Goal: Task Accomplishment & Management: Complete application form

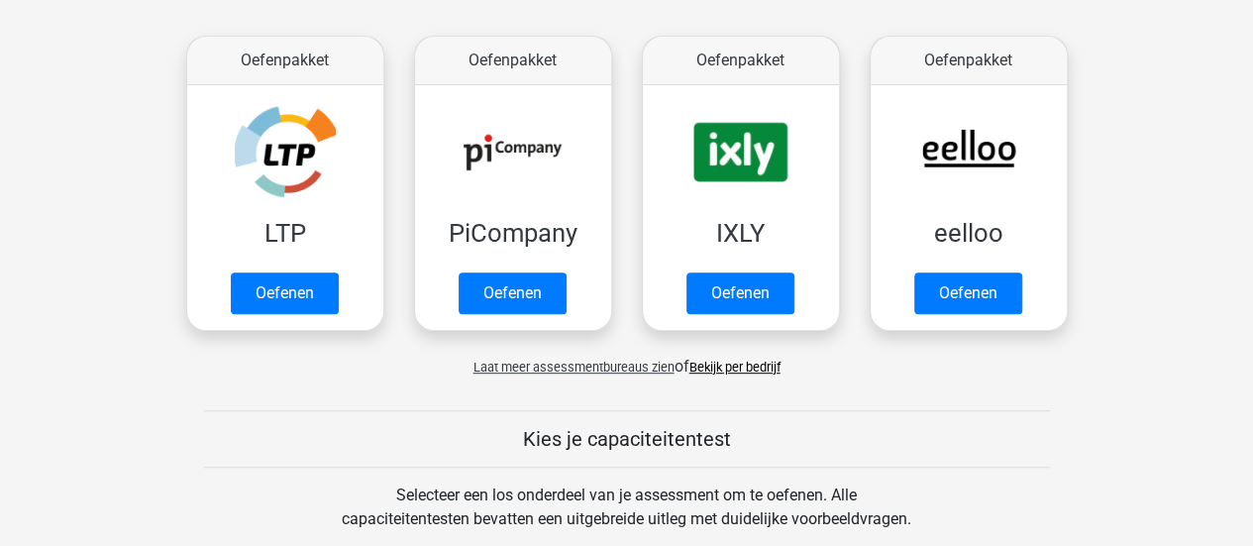
scroll to position [347, 0]
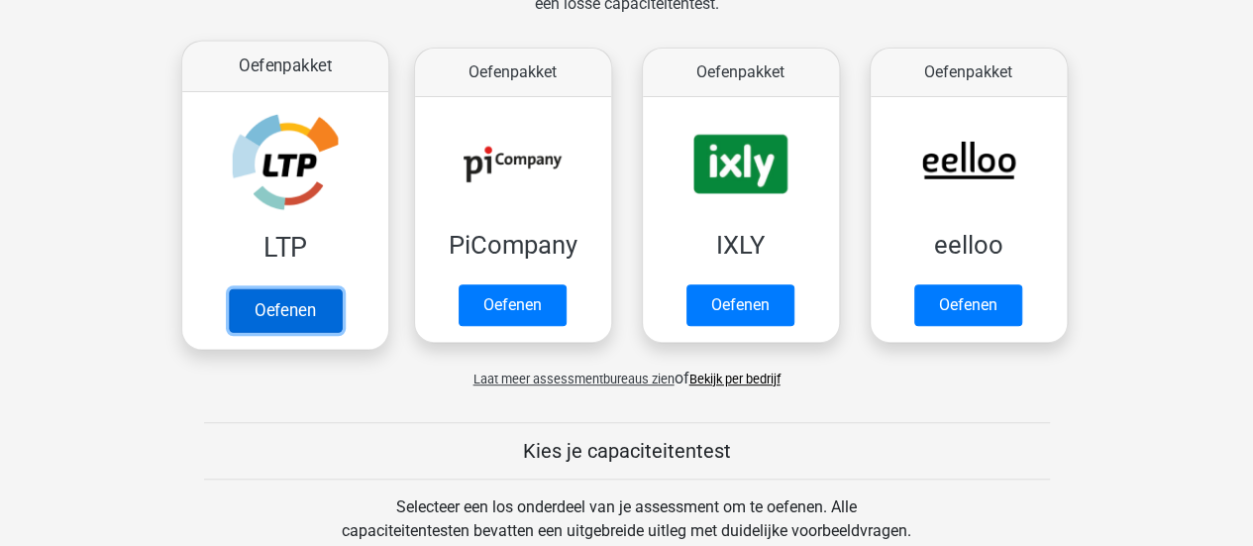
click at [280, 312] on link "Oefenen" at bounding box center [284, 310] width 113 height 44
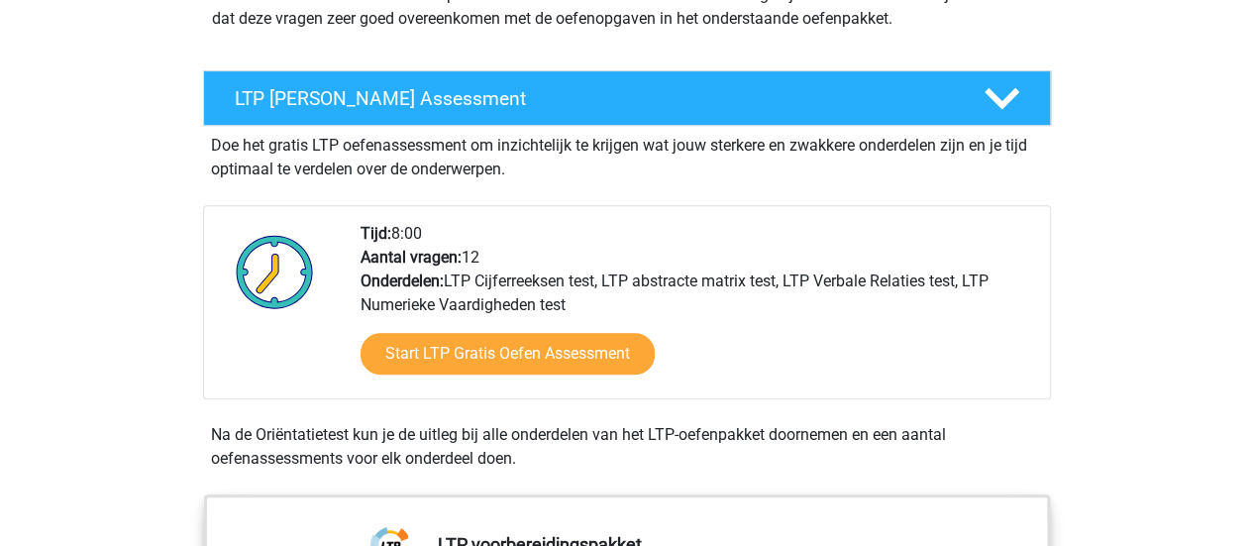
scroll to position [325, 0]
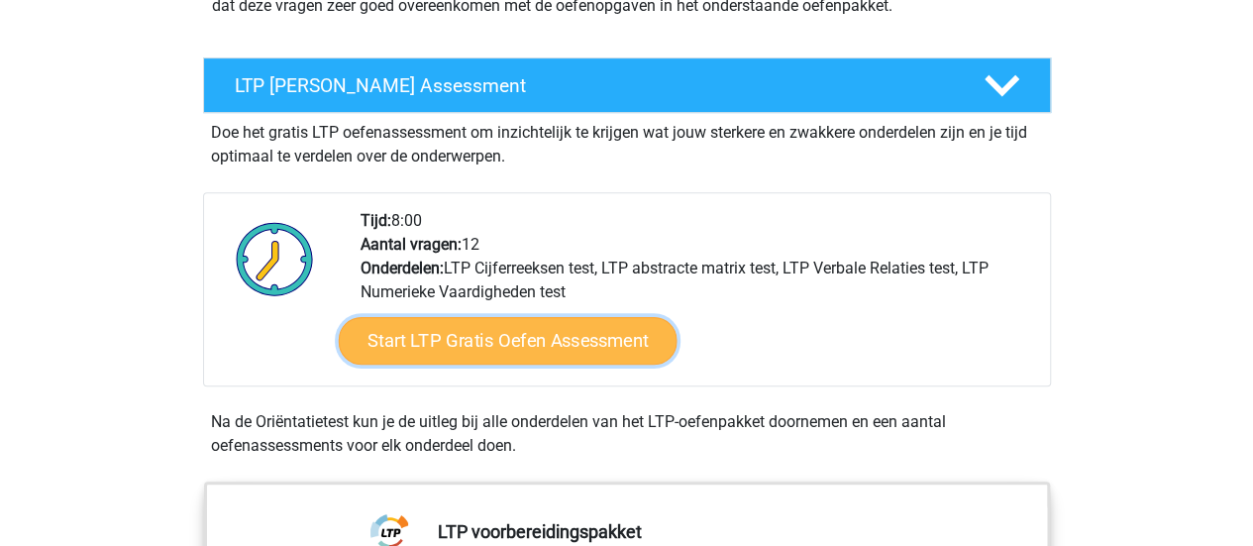
click at [496, 329] on link "Start LTP Gratis Oefen Assessment" at bounding box center [507, 341] width 339 height 48
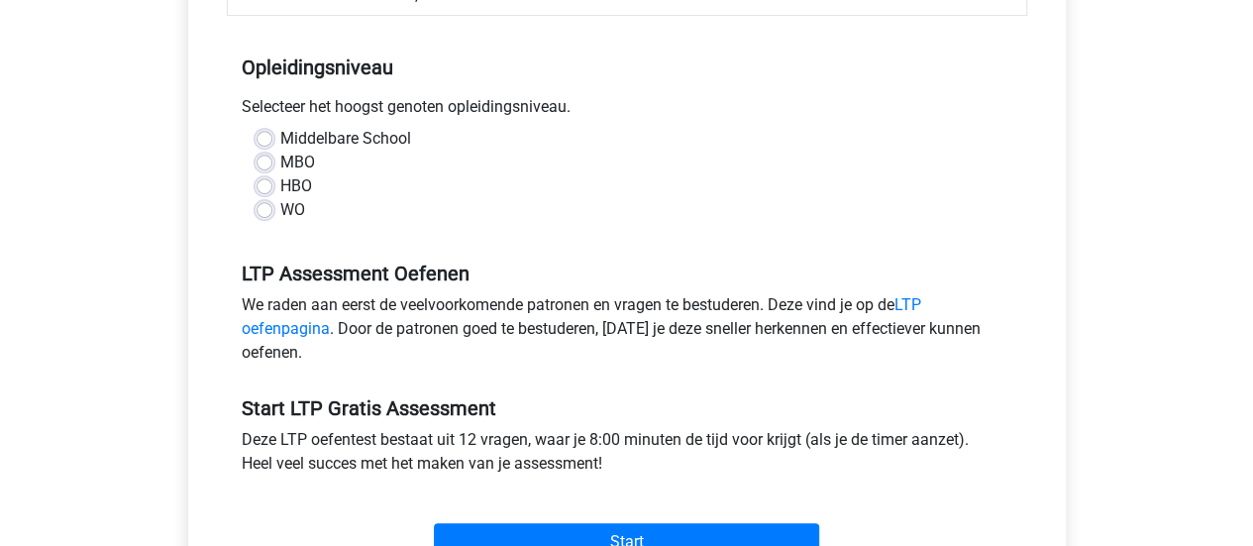
scroll to position [431, 0]
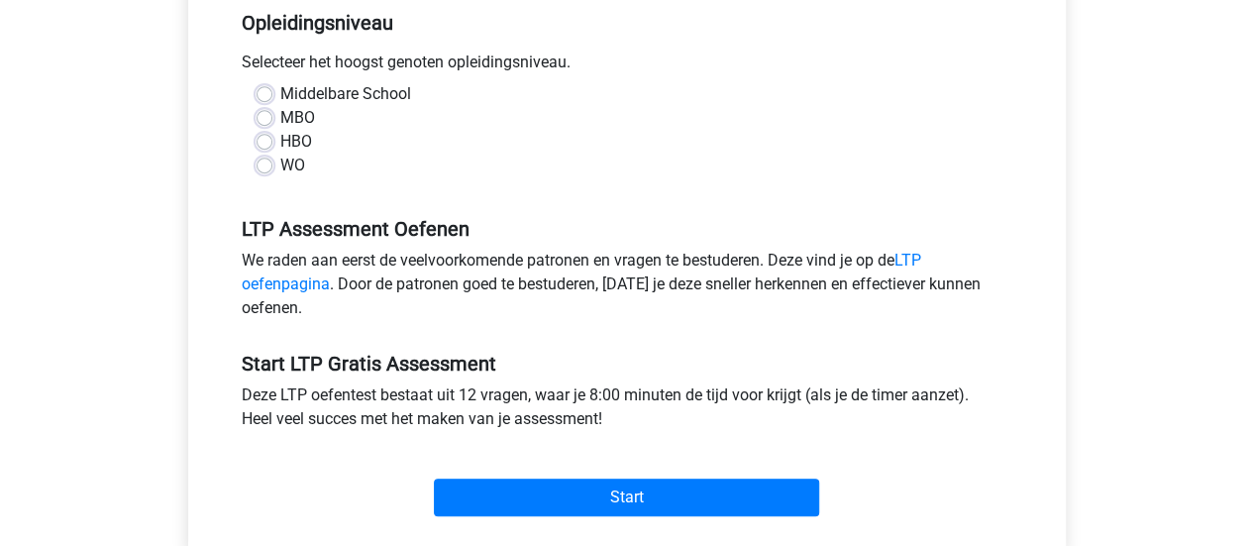
click at [280, 140] on label "HBO" at bounding box center [296, 142] width 32 height 24
click at [265, 140] on input "HBO" at bounding box center [265, 140] width 16 height 20
radio input "true"
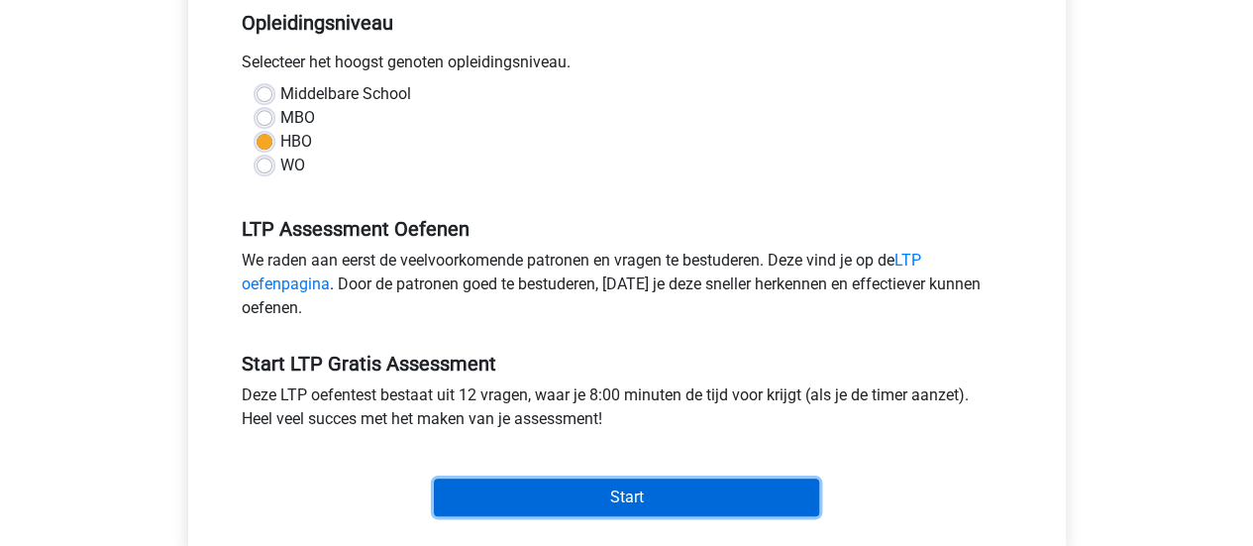
click at [638, 498] on input "Start" at bounding box center [626, 497] width 385 height 38
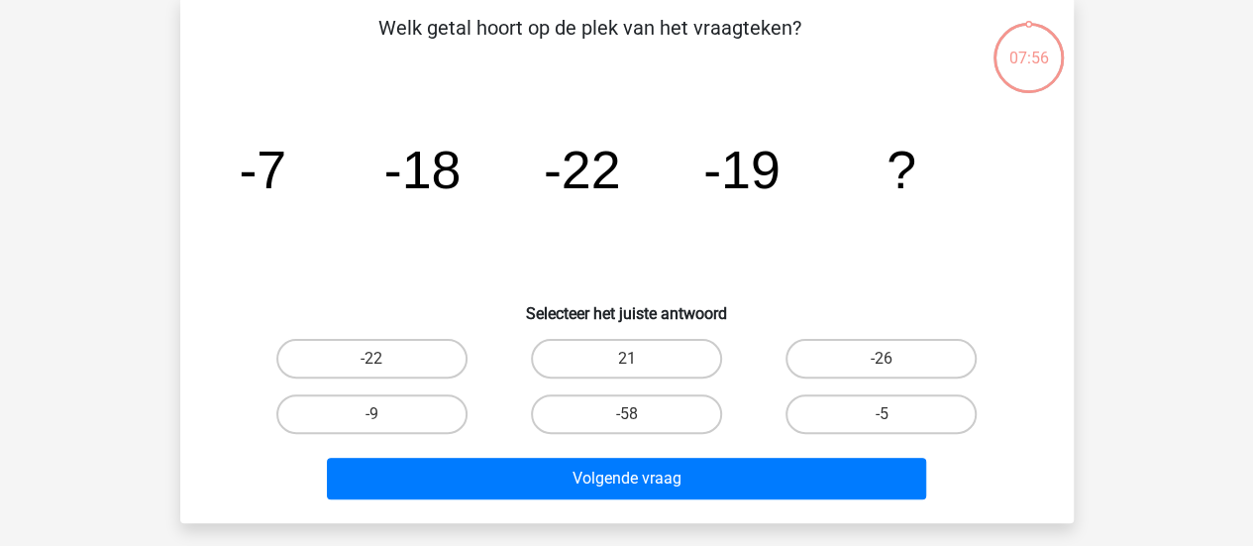
scroll to position [95, 0]
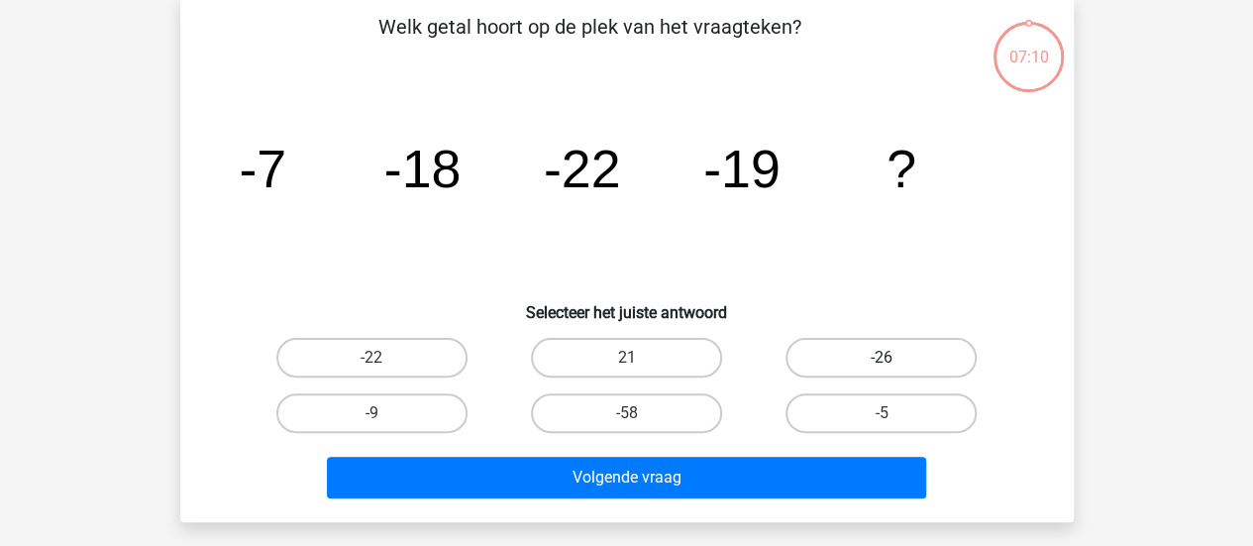
click at [901, 358] on label "-26" at bounding box center [880, 358] width 191 height 40
click at [894, 358] on input "-26" at bounding box center [888, 364] width 13 height 13
radio input "true"
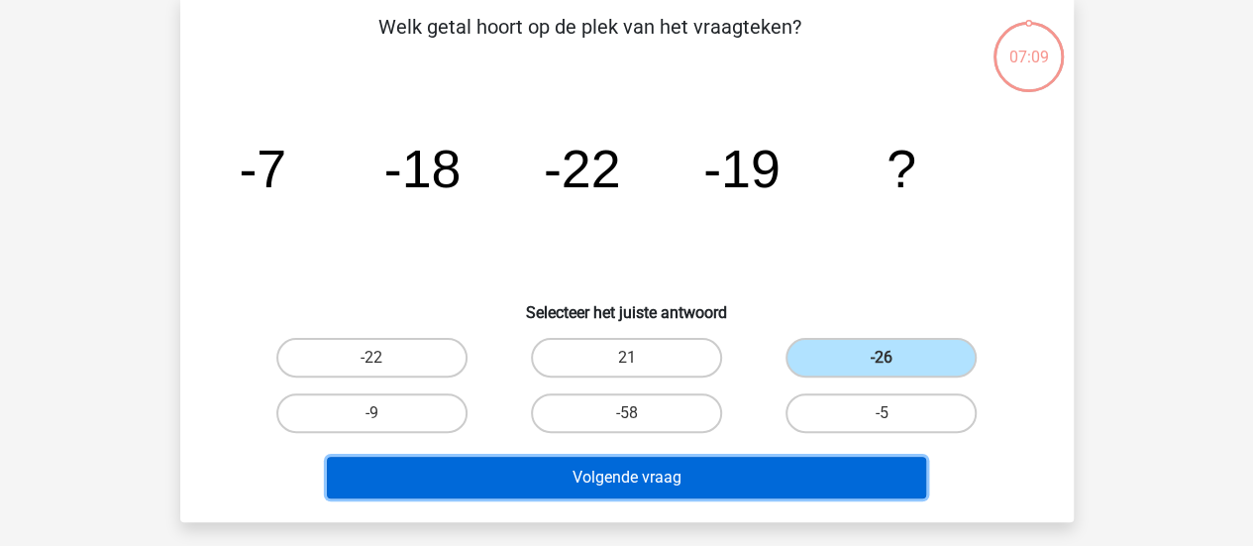
click at [697, 478] on button "Volgende vraag" at bounding box center [626, 478] width 599 height 42
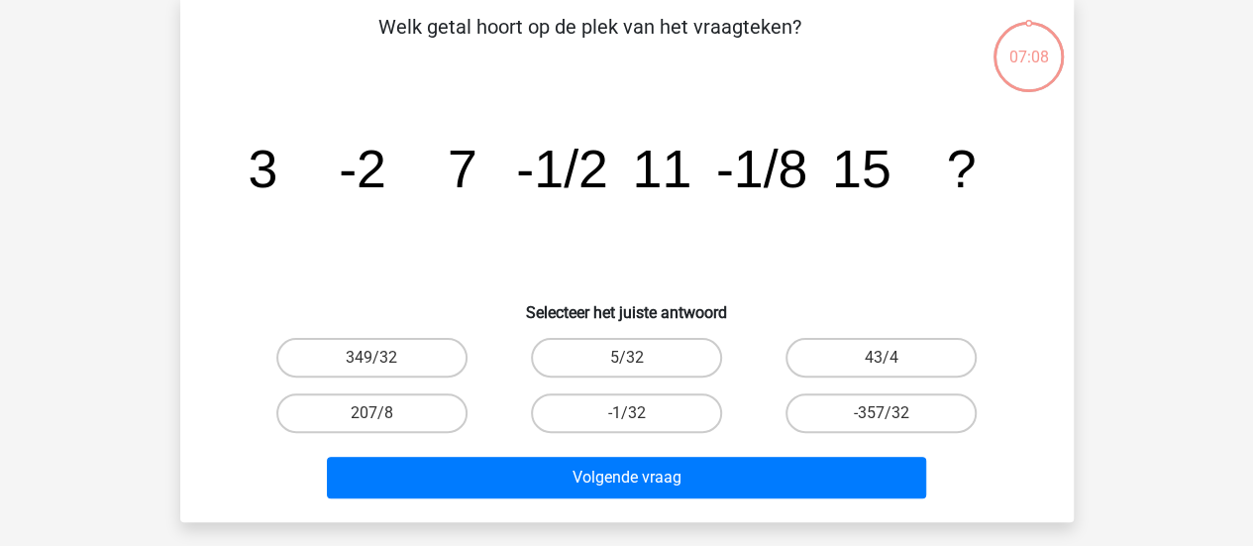
scroll to position [91, 0]
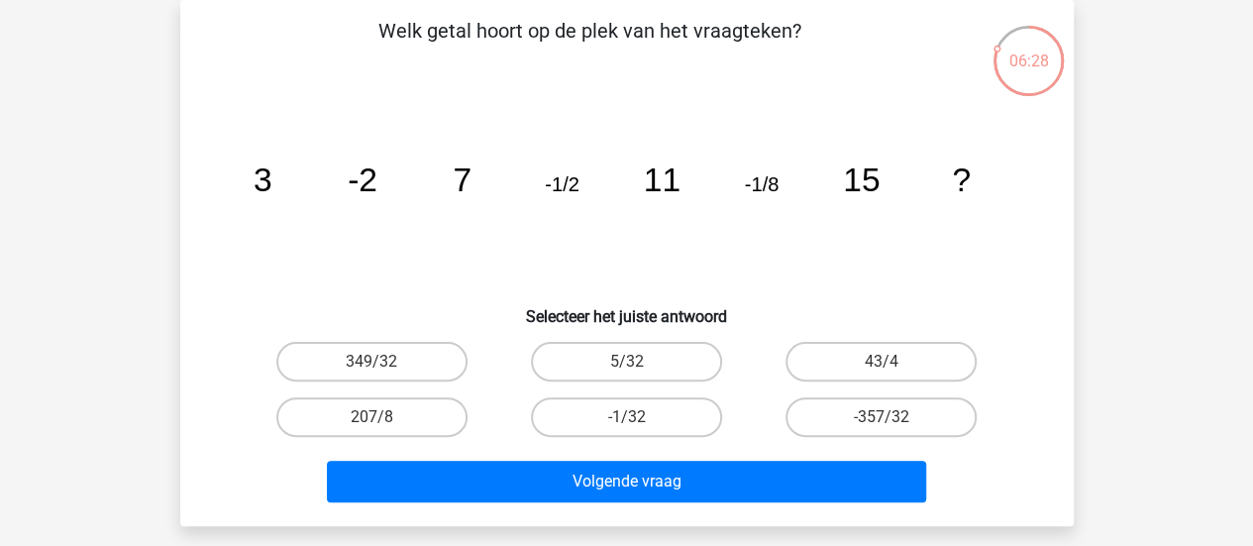
click at [636, 418] on input "-1/32" at bounding box center [632, 423] width 13 height 13
radio input "true"
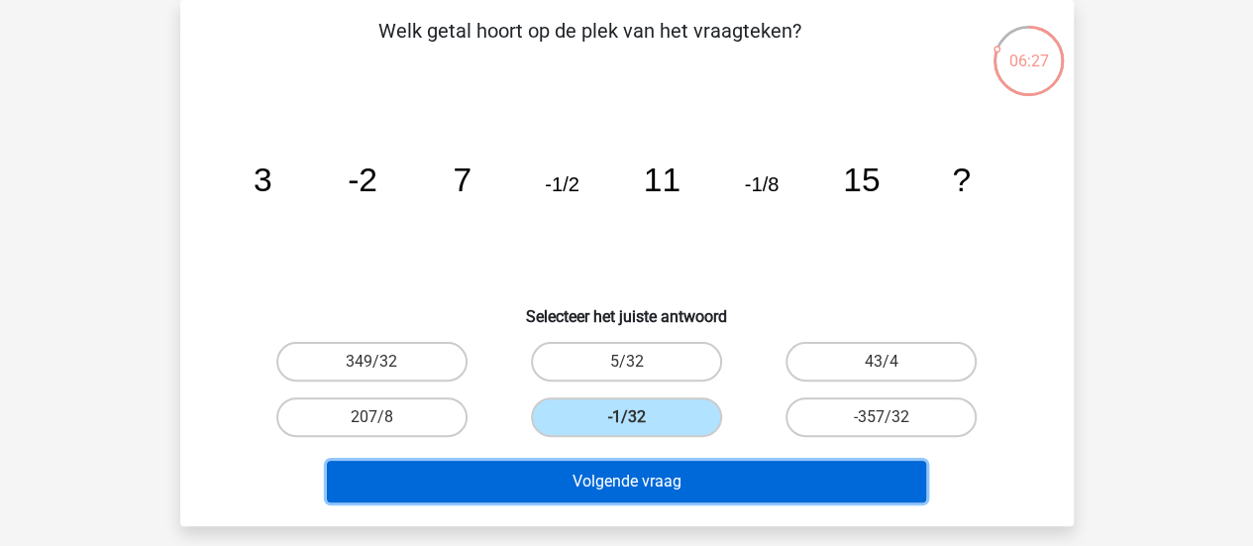
click at [606, 490] on button "Volgende vraag" at bounding box center [626, 482] width 599 height 42
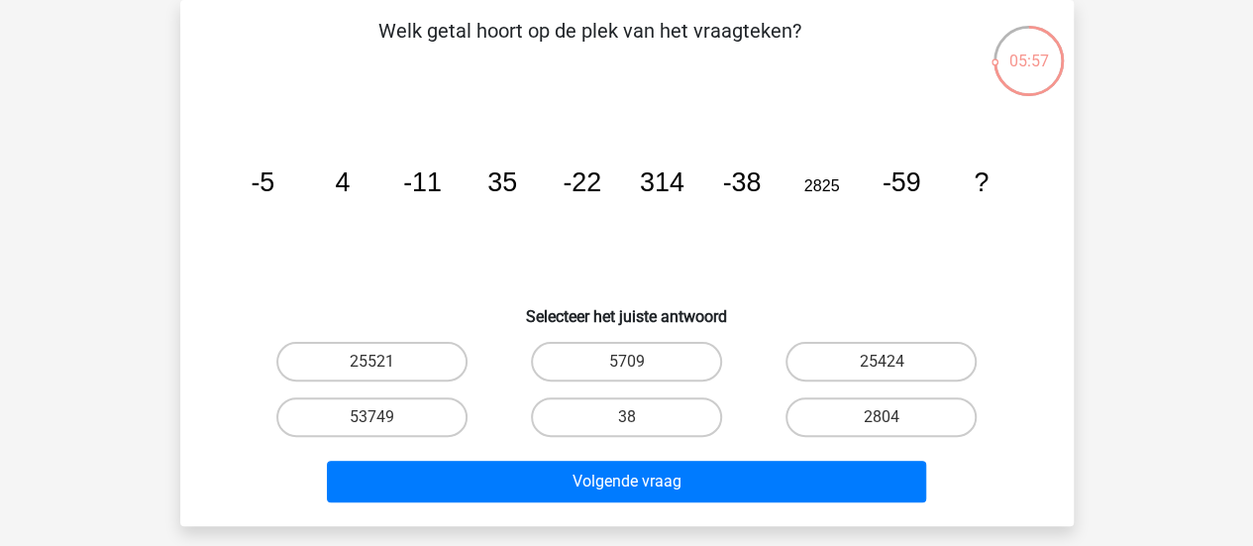
click at [370, 419] on label "53749" at bounding box center [371, 417] width 191 height 40
click at [371, 419] on input "53749" at bounding box center [377, 423] width 13 height 13
radio input "true"
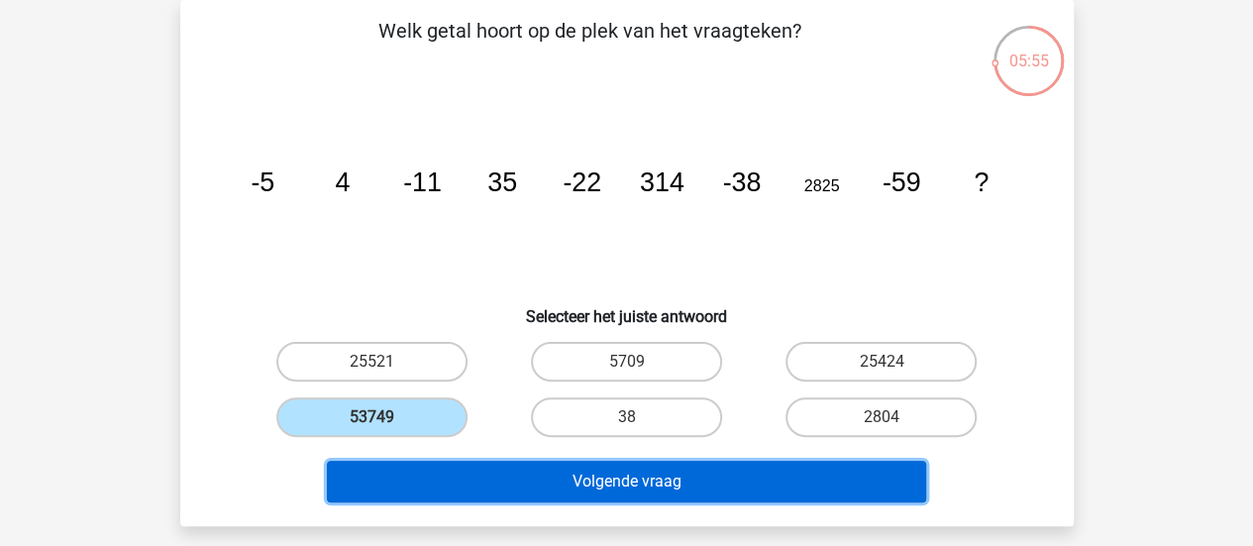
click at [571, 482] on button "Volgende vraag" at bounding box center [626, 482] width 599 height 42
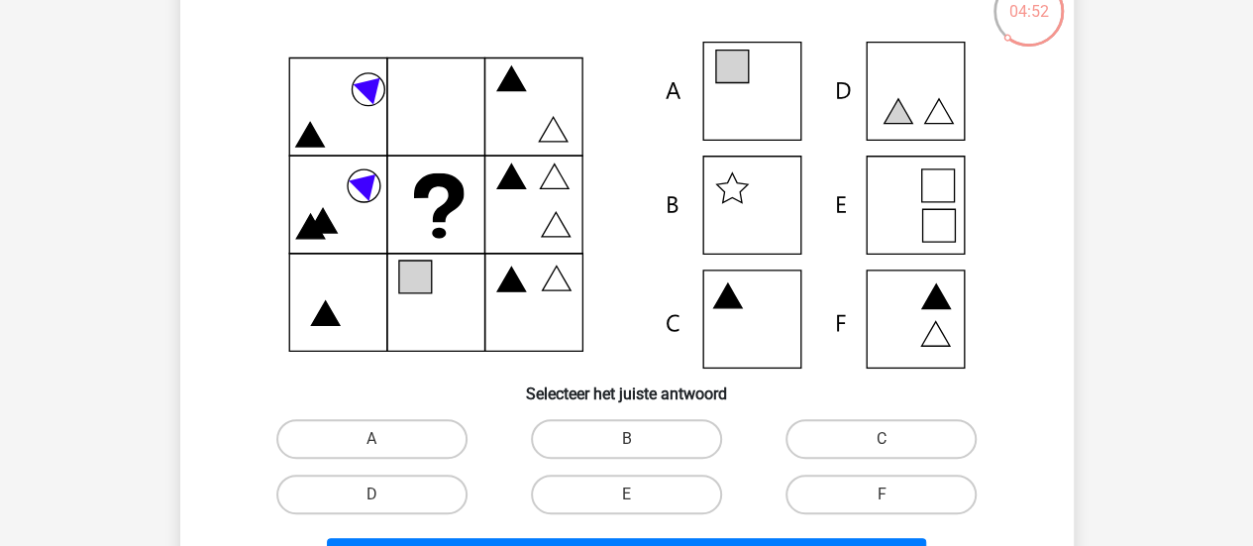
scroll to position [138, 0]
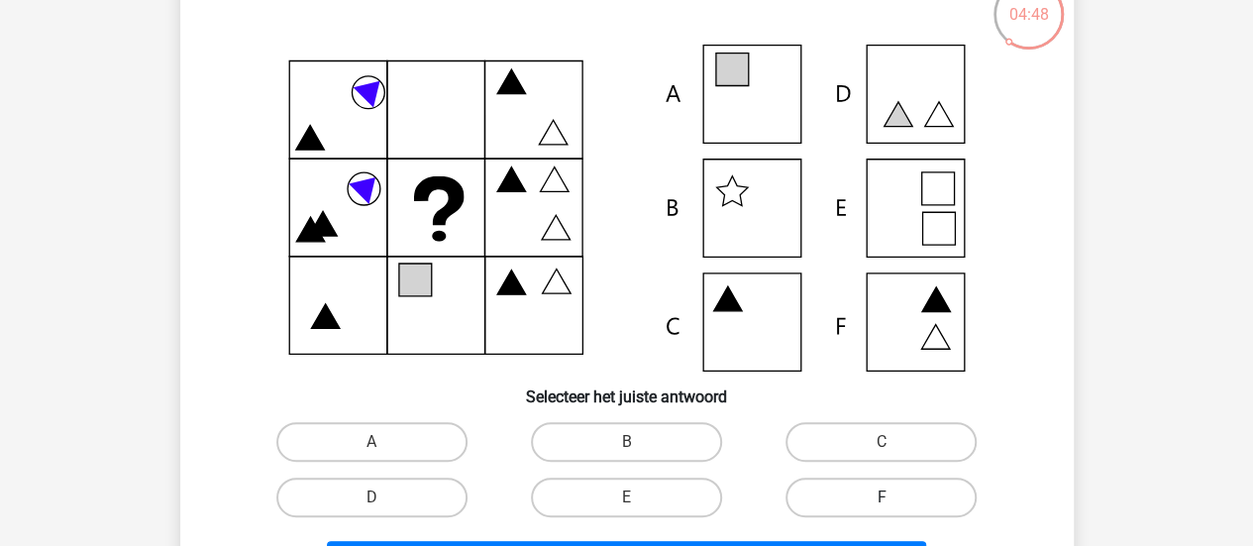
click at [871, 506] on label "F" at bounding box center [880, 497] width 191 height 40
click at [882, 506] on input "F" at bounding box center [888, 503] width 13 height 13
radio input "true"
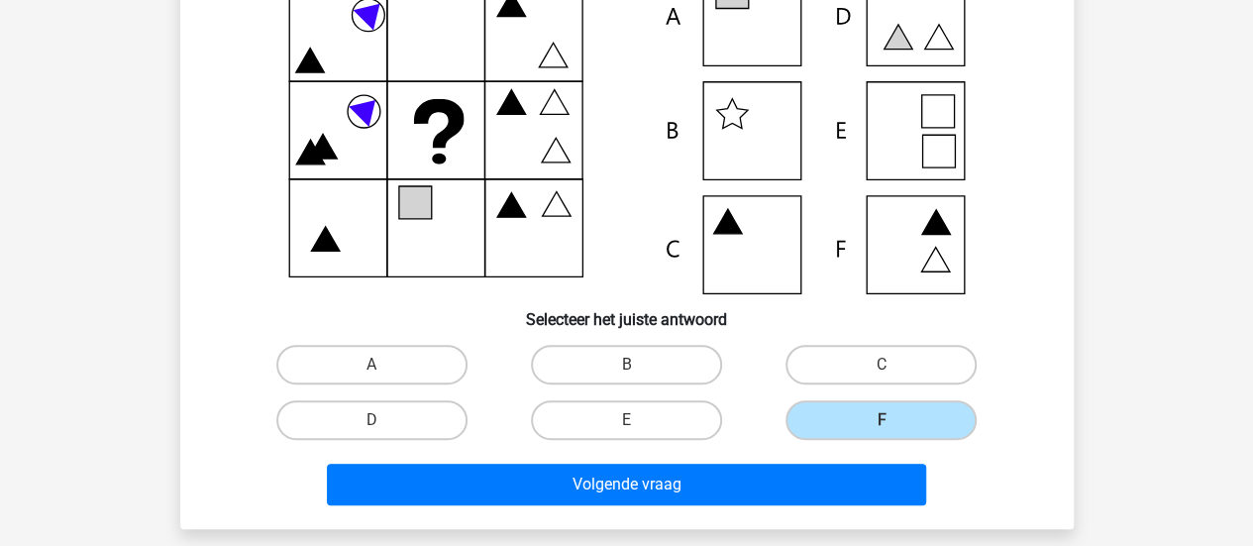
scroll to position [217, 0]
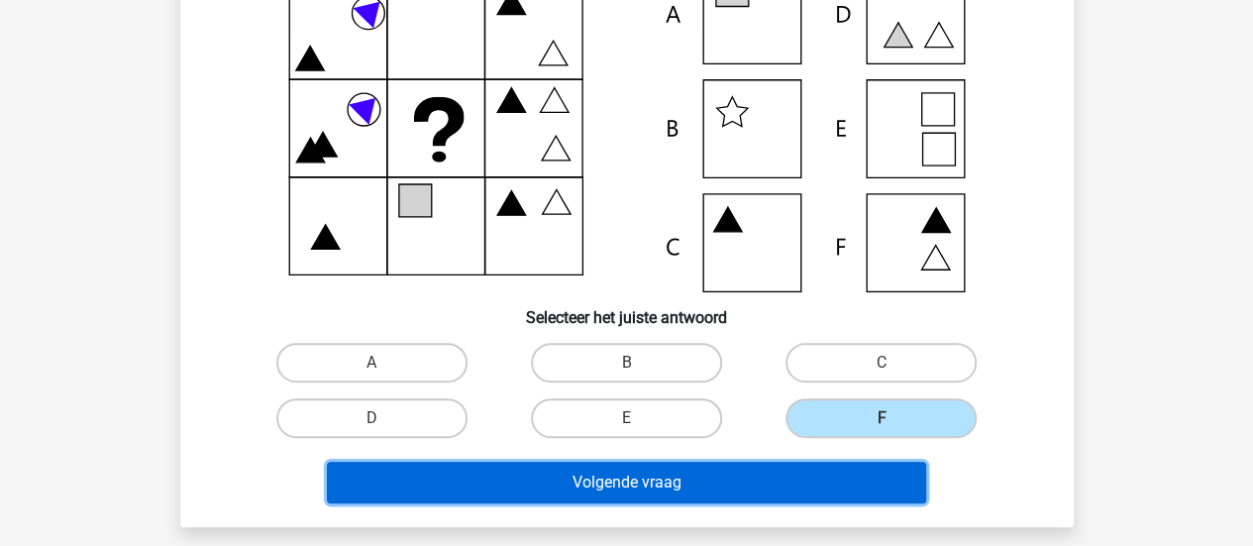
click at [588, 494] on button "Volgende vraag" at bounding box center [626, 483] width 599 height 42
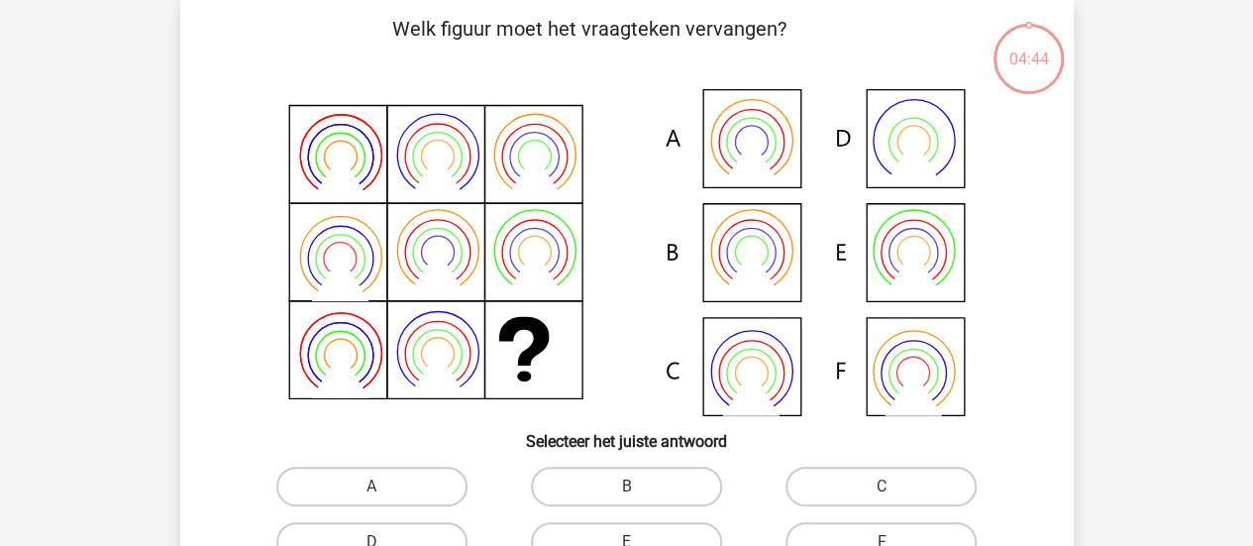
scroll to position [91, 0]
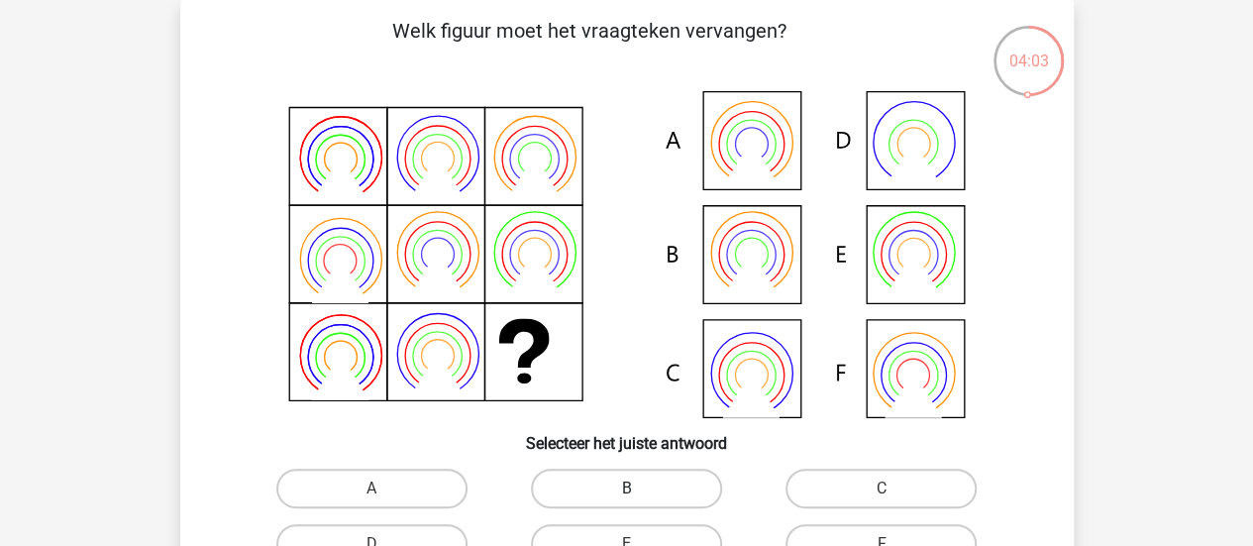
click at [605, 480] on label "B" at bounding box center [626, 488] width 191 height 40
click at [626, 488] on input "B" at bounding box center [632, 494] width 13 height 13
radio input "true"
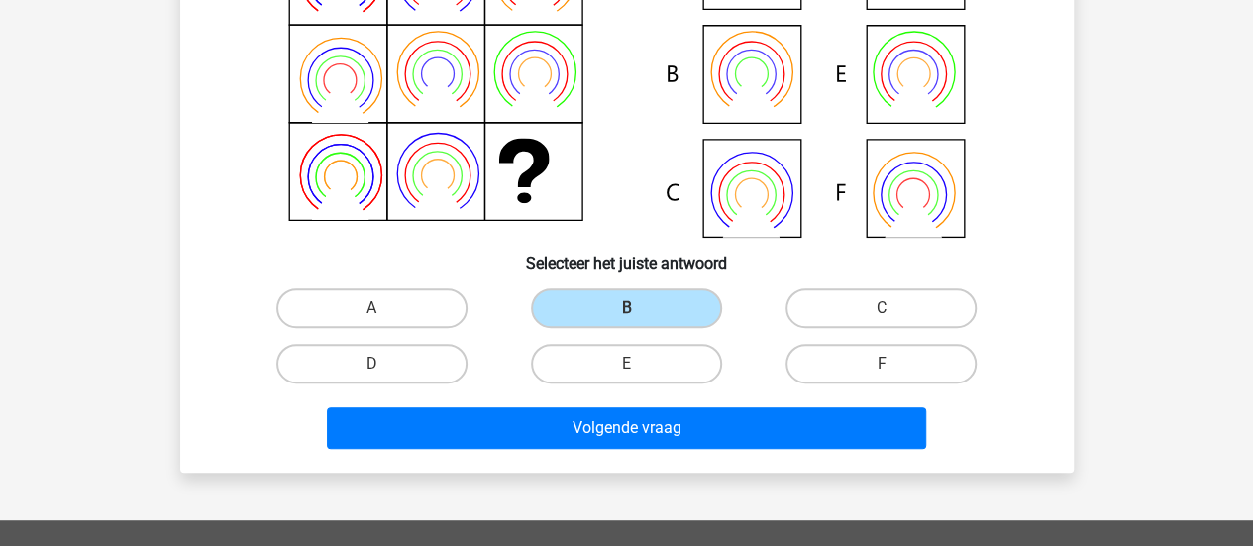
scroll to position [275, 0]
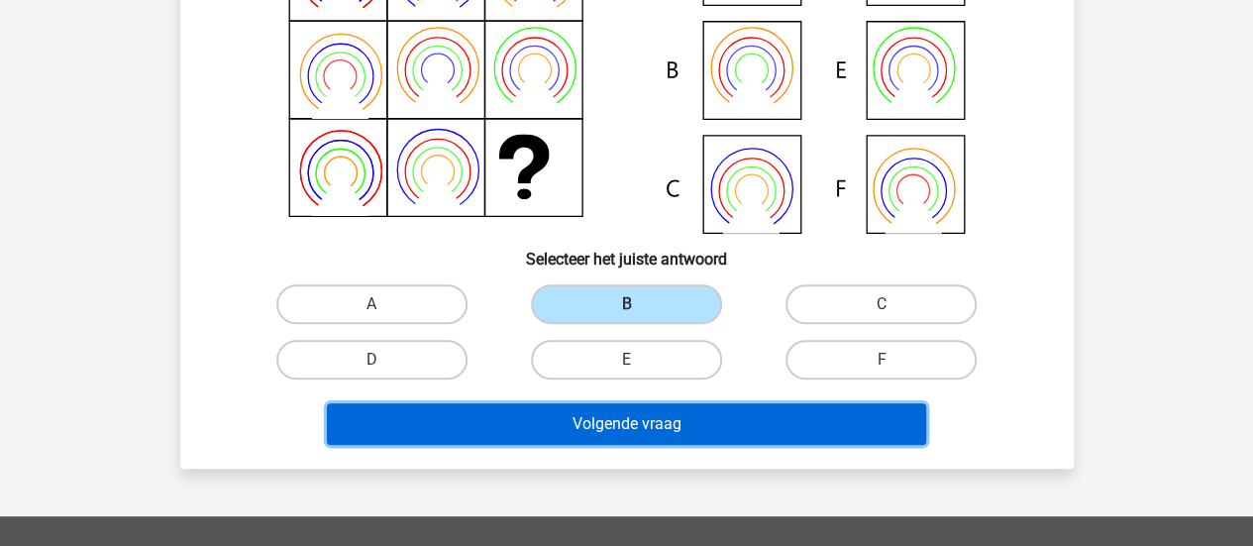
click at [587, 417] on button "Volgende vraag" at bounding box center [626, 424] width 599 height 42
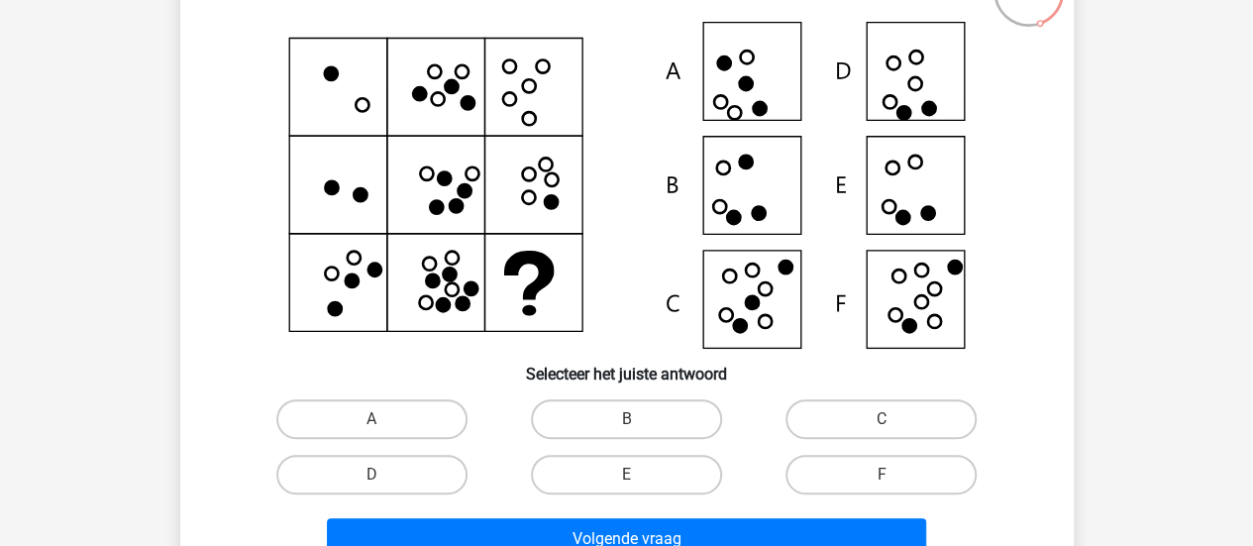
scroll to position [167, 0]
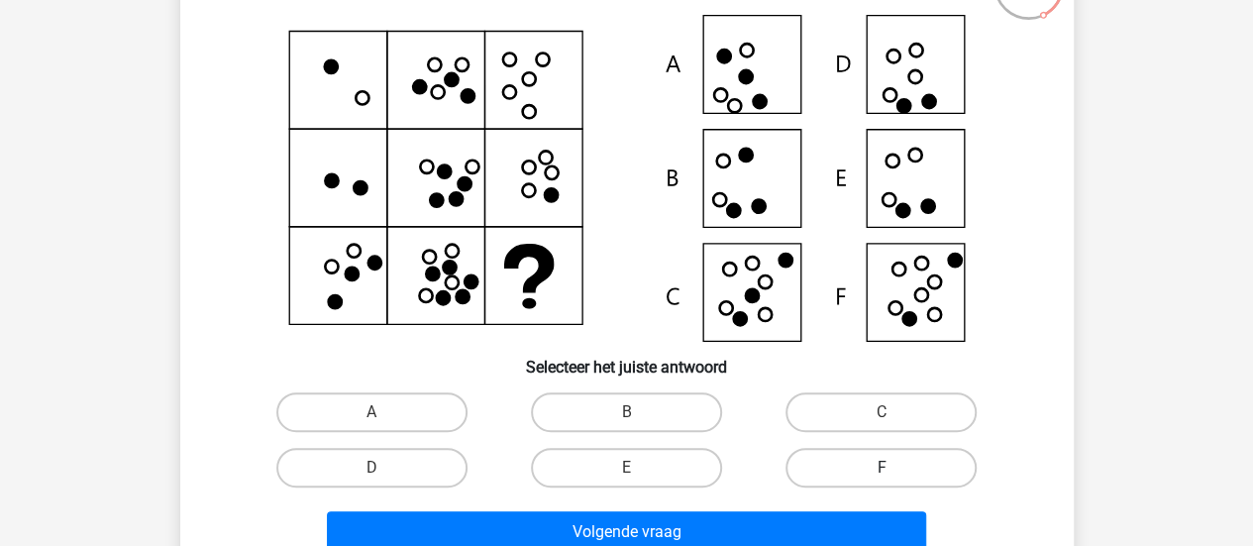
click at [852, 459] on label "F" at bounding box center [880, 468] width 191 height 40
click at [882, 467] on input "F" at bounding box center [888, 473] width 13 height 13
radio input "true"
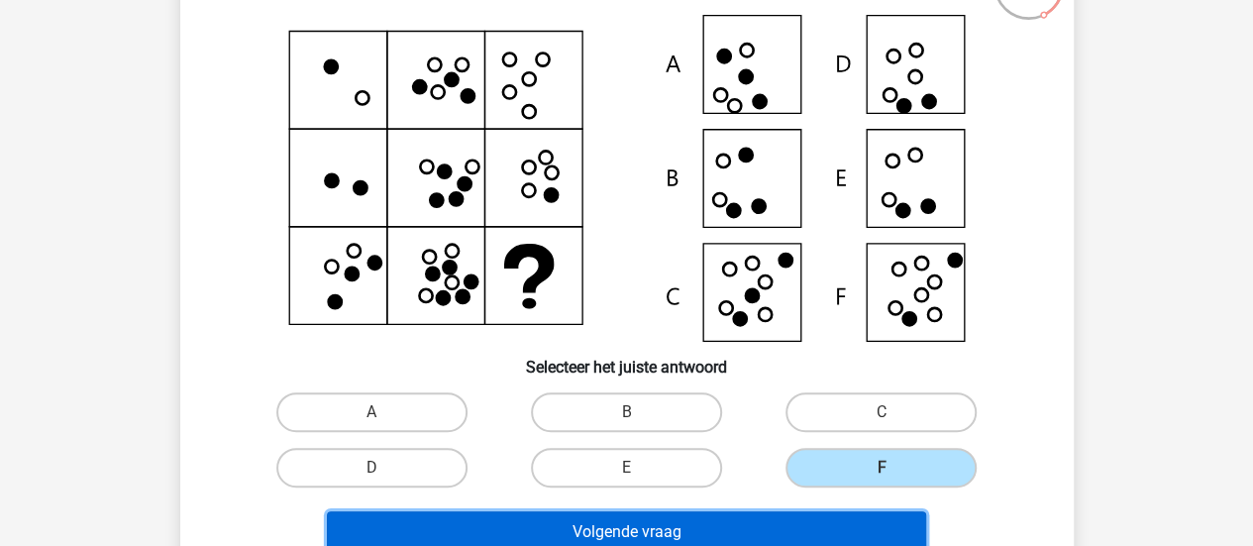
click at [712, 531] on button "Volgende vraag" at bounding box center [626, 532] width 599 height 42
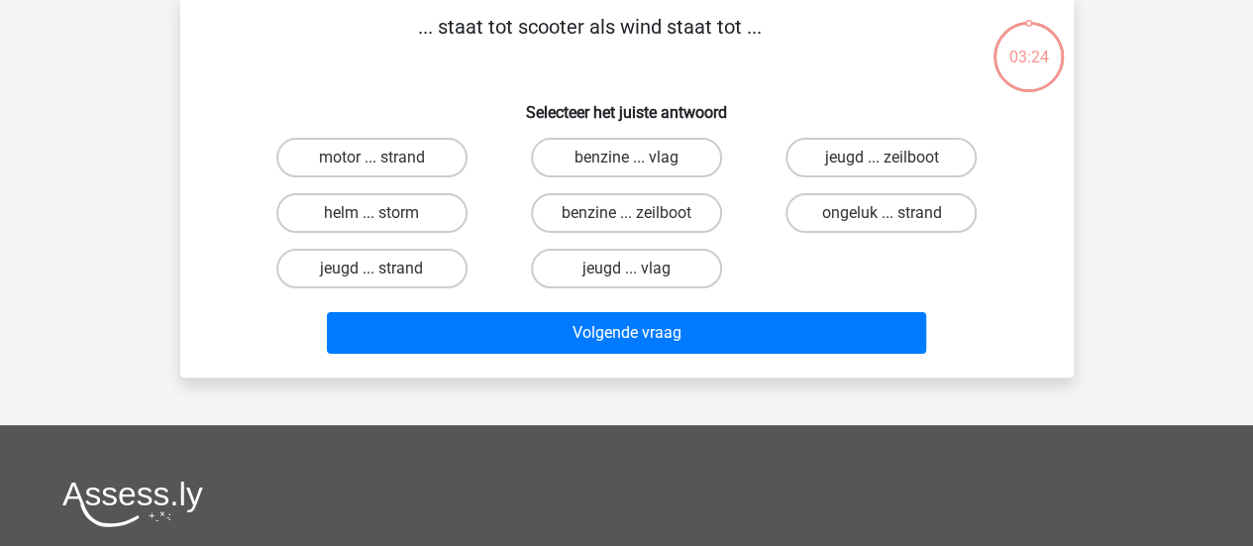
scroll to position [91, 0]
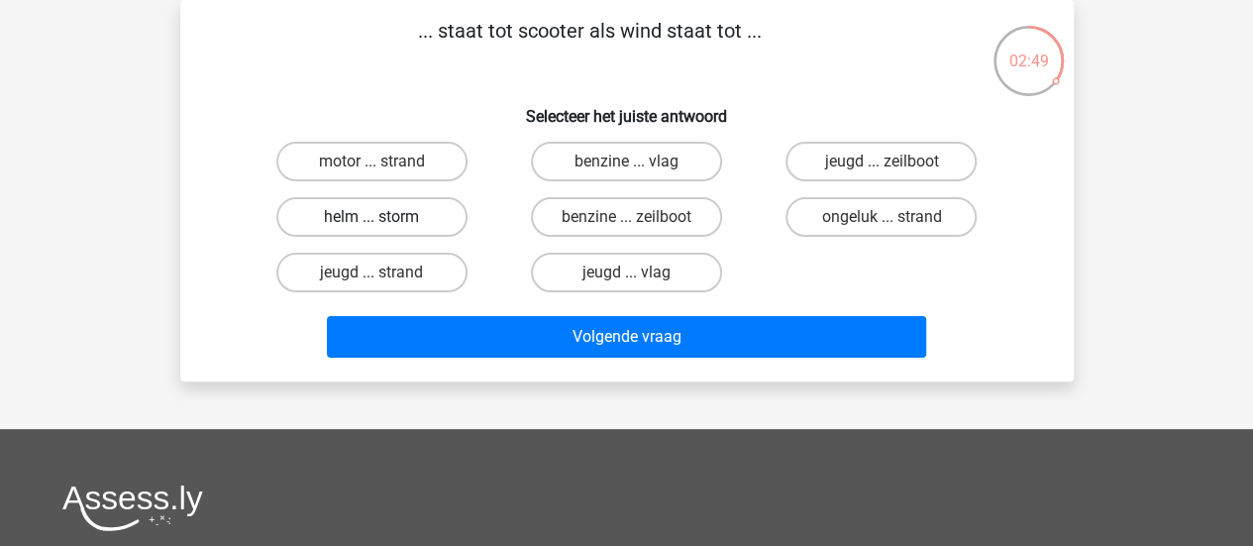
click at [398, 212] on label "helm ... storm" at bounding box center [371, 217] width 191 height 40
click at [384, 217] on input "helm ... storm" at bounding box center [377, 223] width 13 height 13
radio input "true"
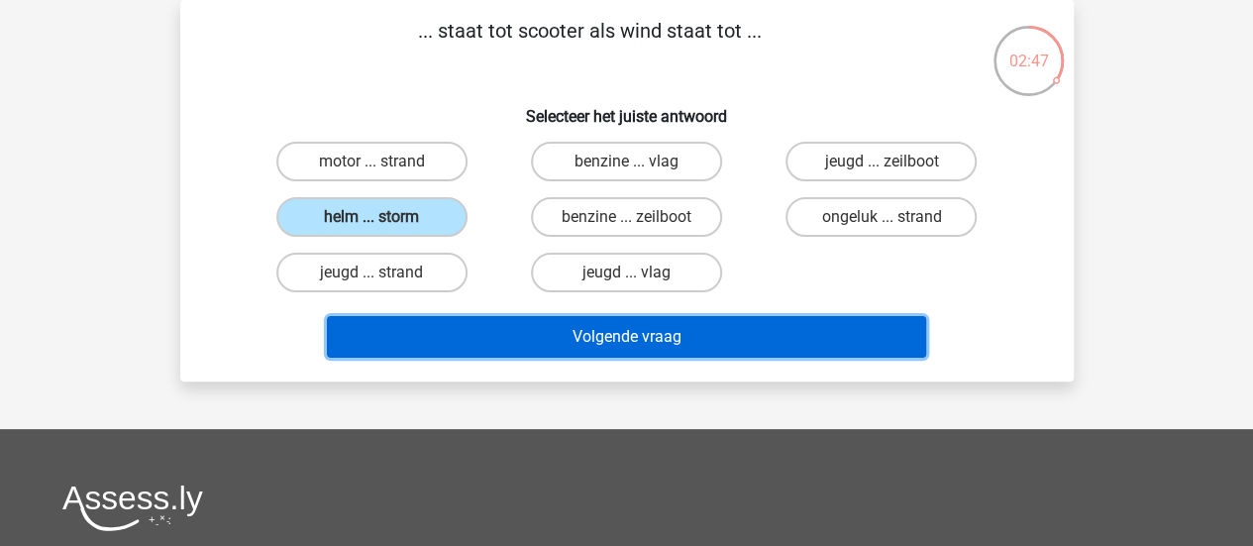
click at [570, 339] on button "Volgende vraag" at bounding box center [626, 337] width 599 height 42
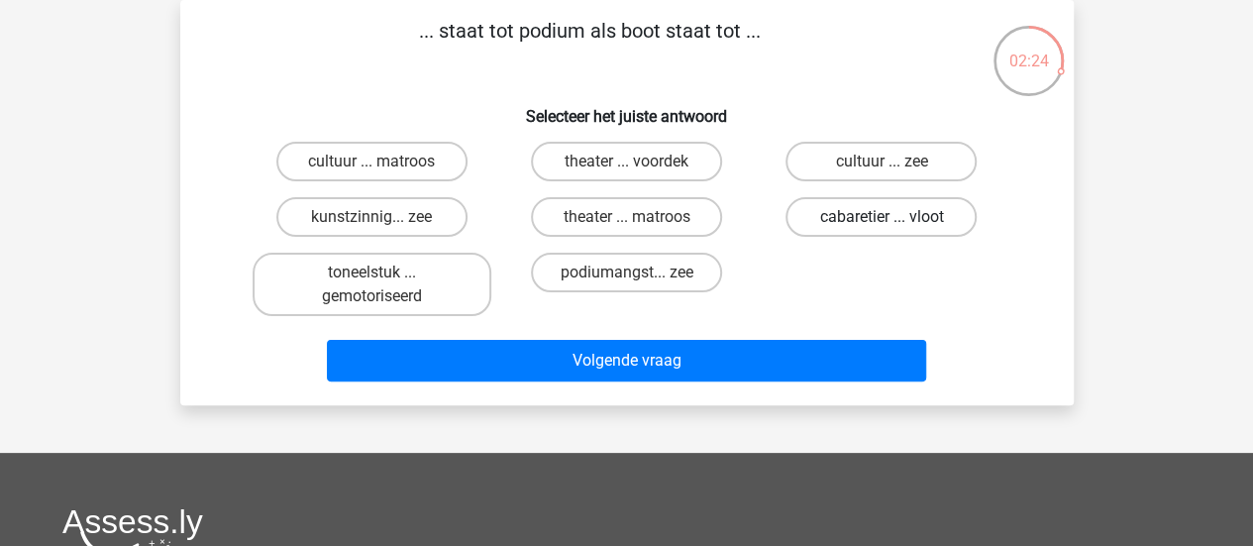
click at [887, 214] on label "cabaretier ... vloot" at bounding box center [880, 217] width 191 height 40
click at [887, 217] on input "cabaretier ... vloot" at bounding box center [888, 223] width 13 height 13
radio input "true"
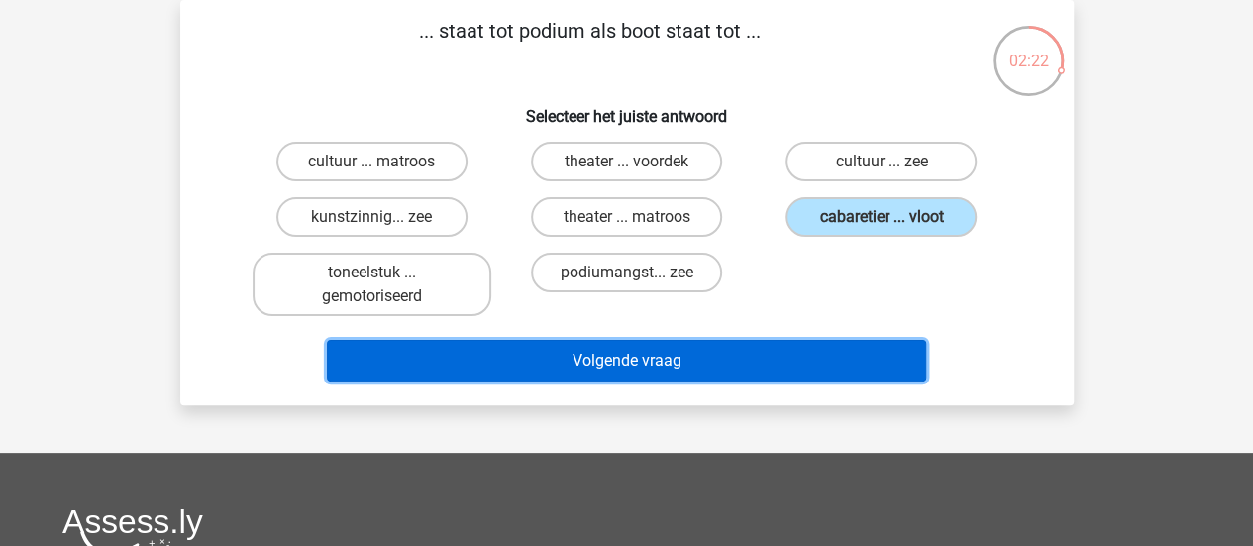
click at [679, 349] on button "Volgende vraag" at bounding box center [626, 361] width 599 height 42
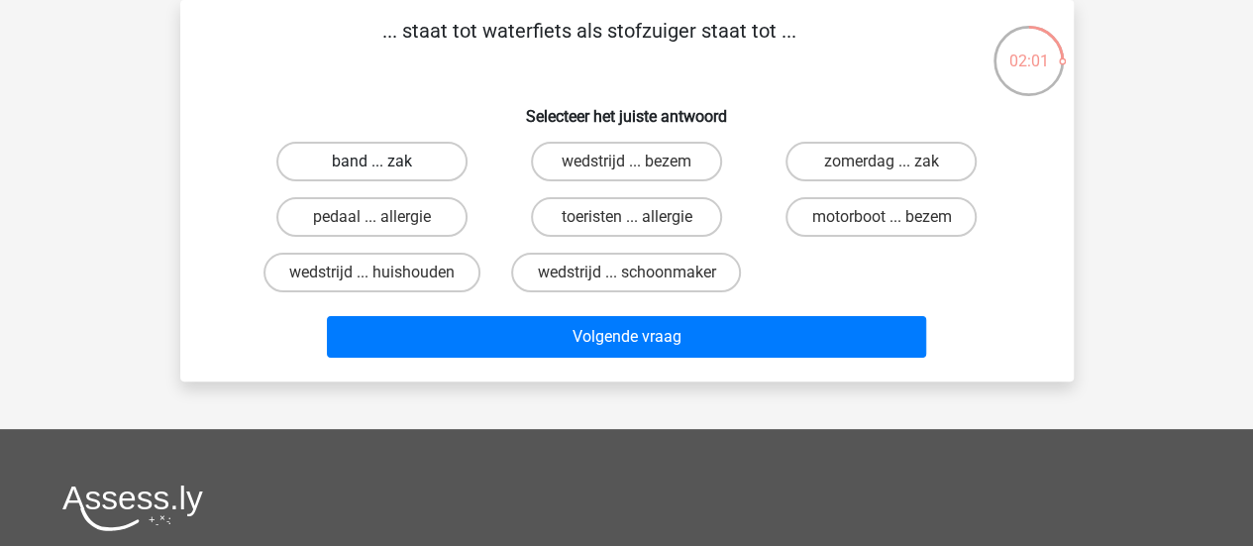
click at [345, 165] on label "band ... zak" at bounding box center [371, 162] width 191 height 40
click at [371, 165] on input "band ... zak" at bounding box center [377, 167] width 13 height 13
radio input "true"
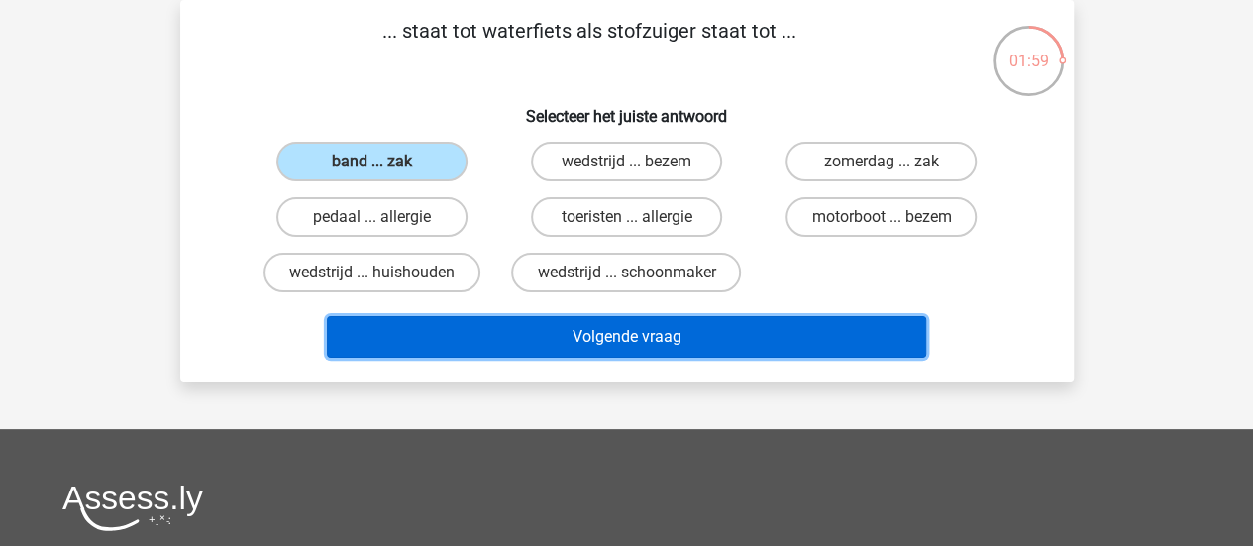
click at [553, 334] on button "Volgende vraag" at bounding box center [626, 337] width 599 height 42
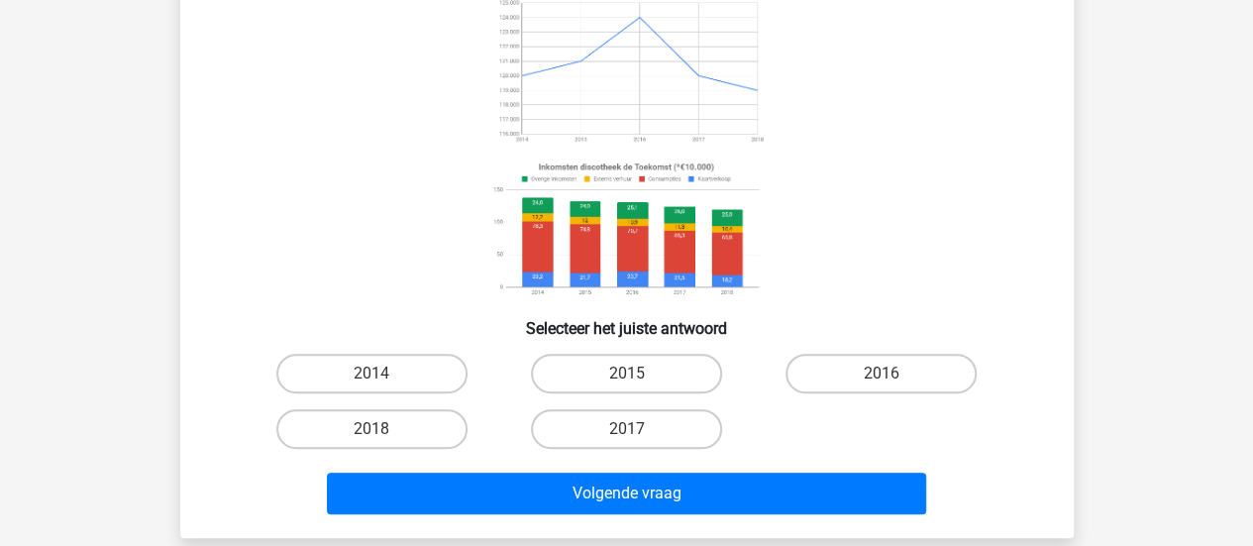
scroll to position [221, 0]
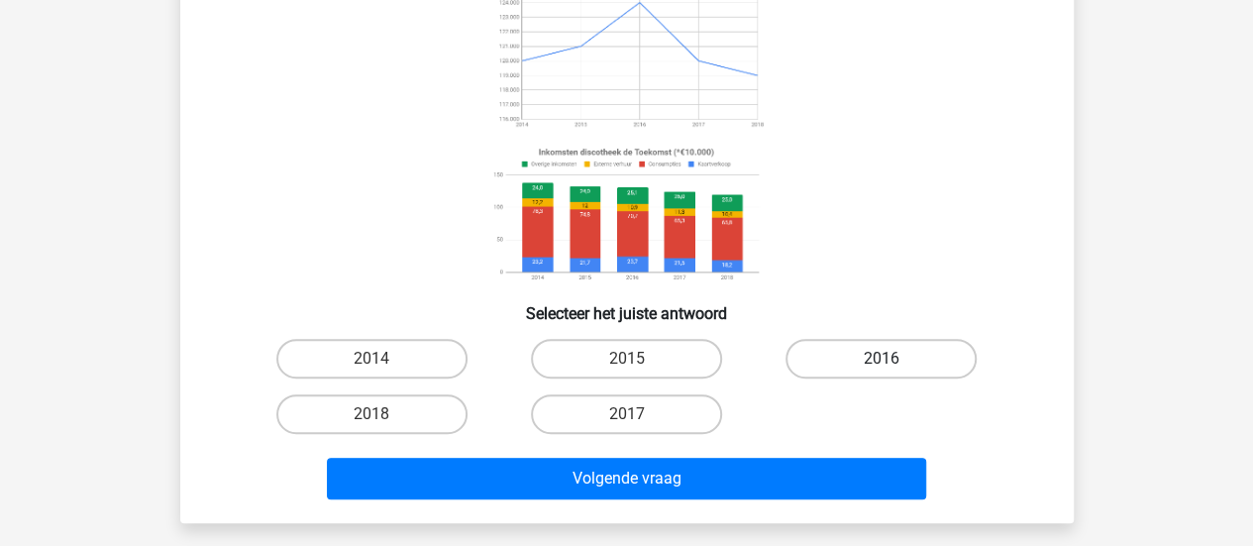
click at [834, 363] on label "2016" at bounding box center [880, 359] width 191 height 40
click at [882, 363] on input "2016" at bounding box center [888, 365] width 13 height 13
radio input "true"
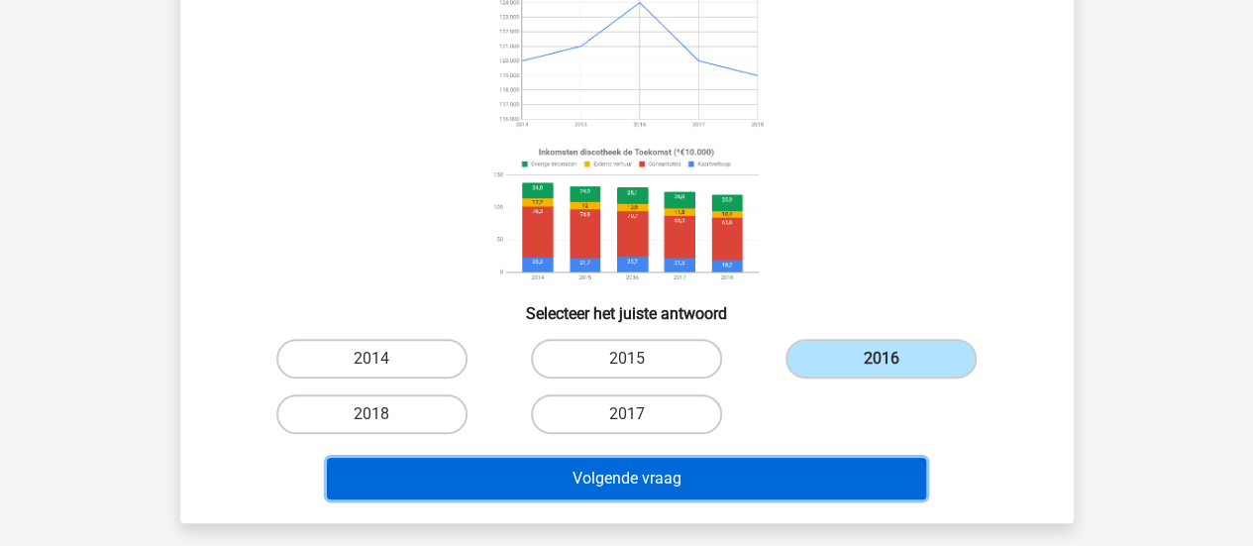
click at [716, 476] on button "Volgende vraag" at bounding box center [626, 479] width 599 height 42
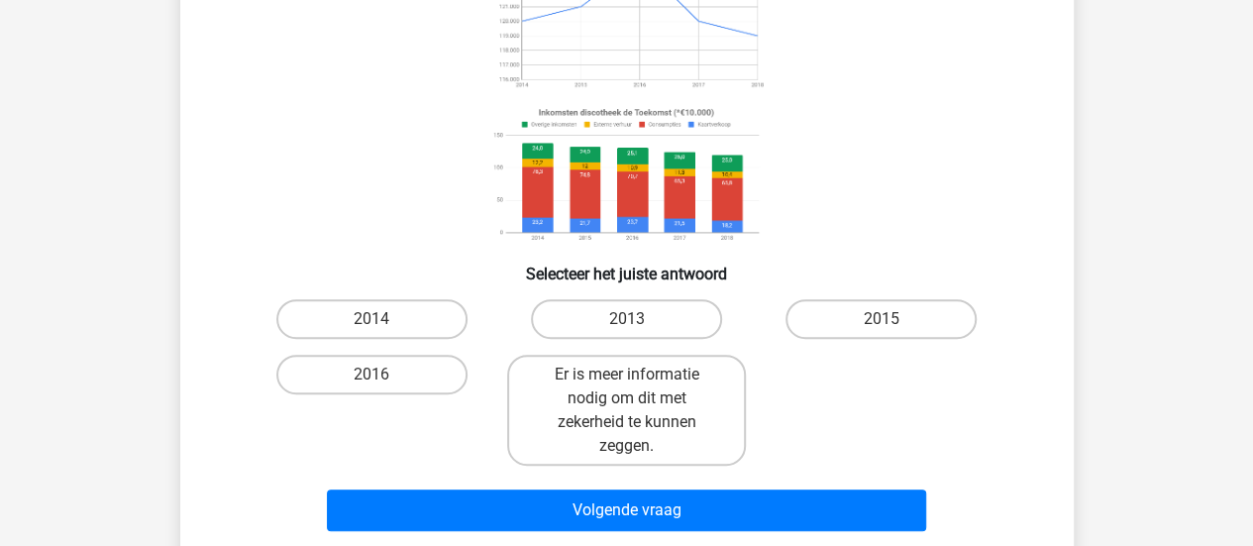
scroll to position [263, 0]
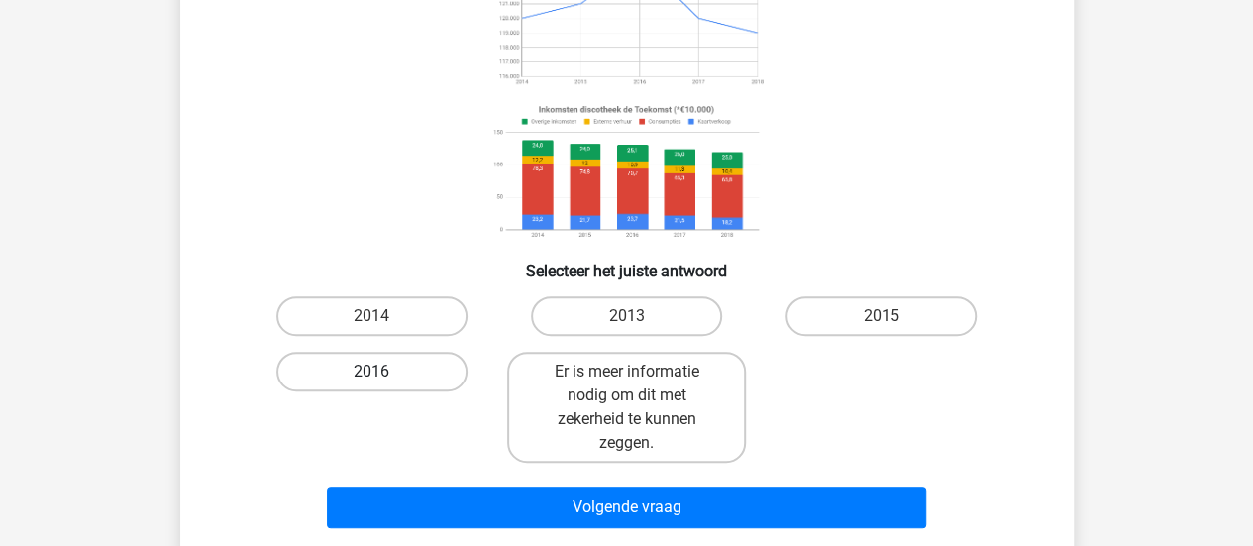
click at [340, 368] on label "2016" at bounding box center [371, 372] width 191 height 40
click at [371, 371] on input "2016" at bounding box center [377, 377] width 13 height 13
radio input "true"
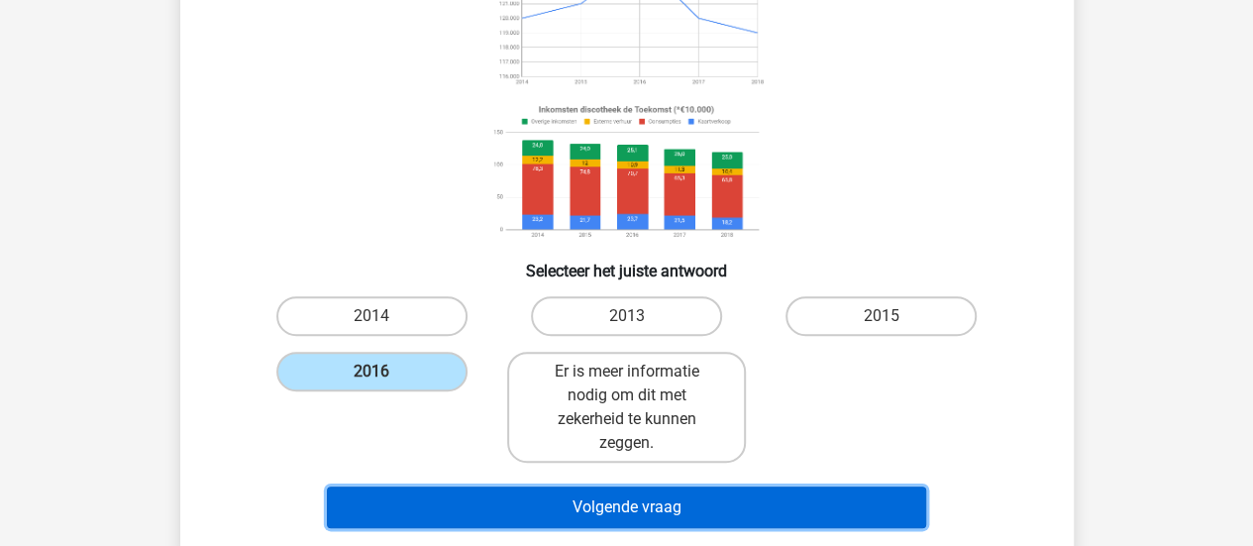
click at [547, 509] on button "Volgende vraag" at bounding box center [626, 507] width 599 height 42
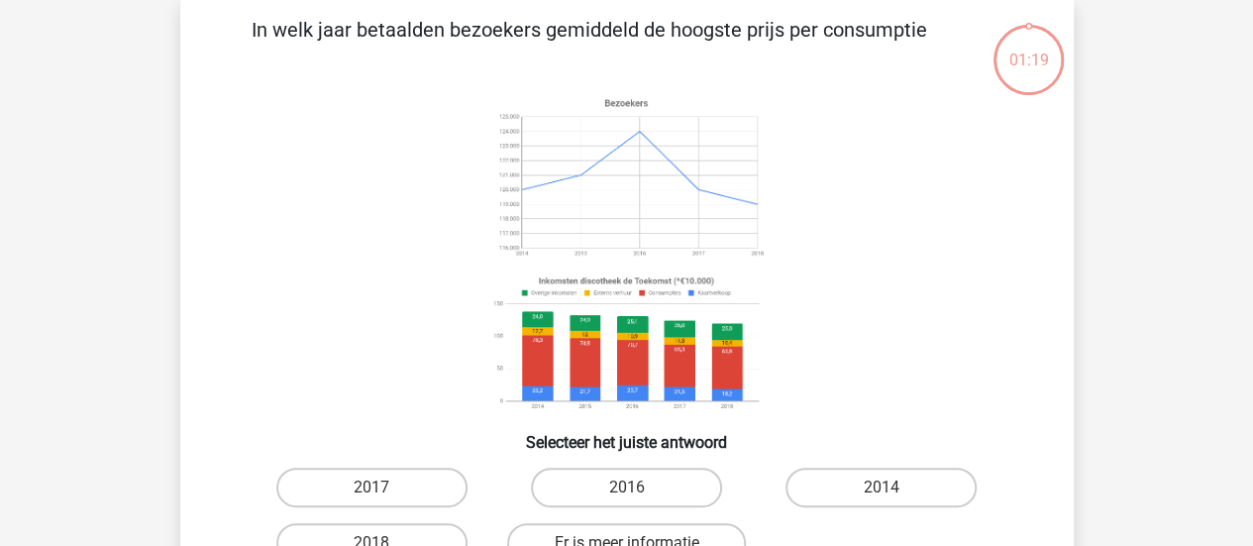
scroll to position [91, 0]
click at [905, 492] on label "2014" at bounding box center [880, 488] width 191 height 40
click at [894, 492] on input "2014" at bounding box center [888, 494] width 13 height 13
radio input "true"
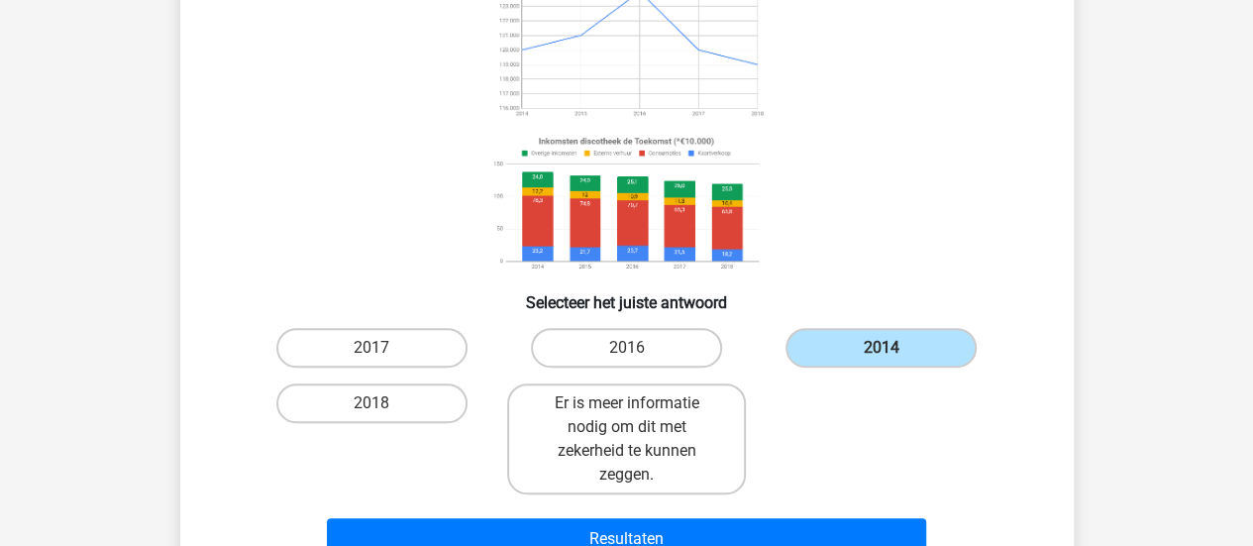
scroll to position [316, 0]
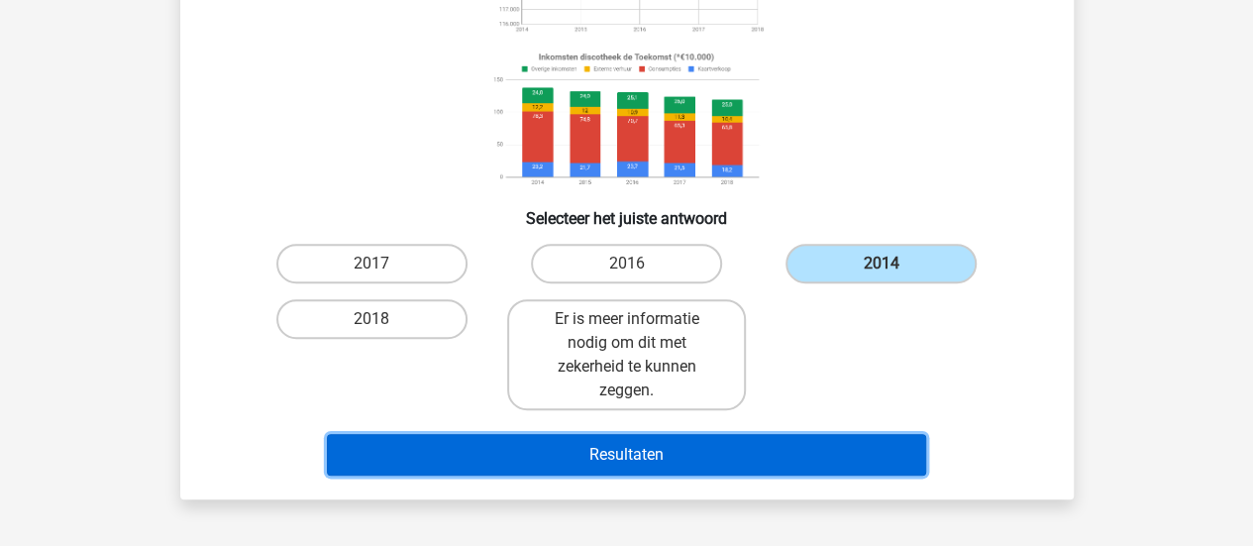
click at [639, 448] on button "Resultaten" at bounding box center [626, 455] width 599 height 42
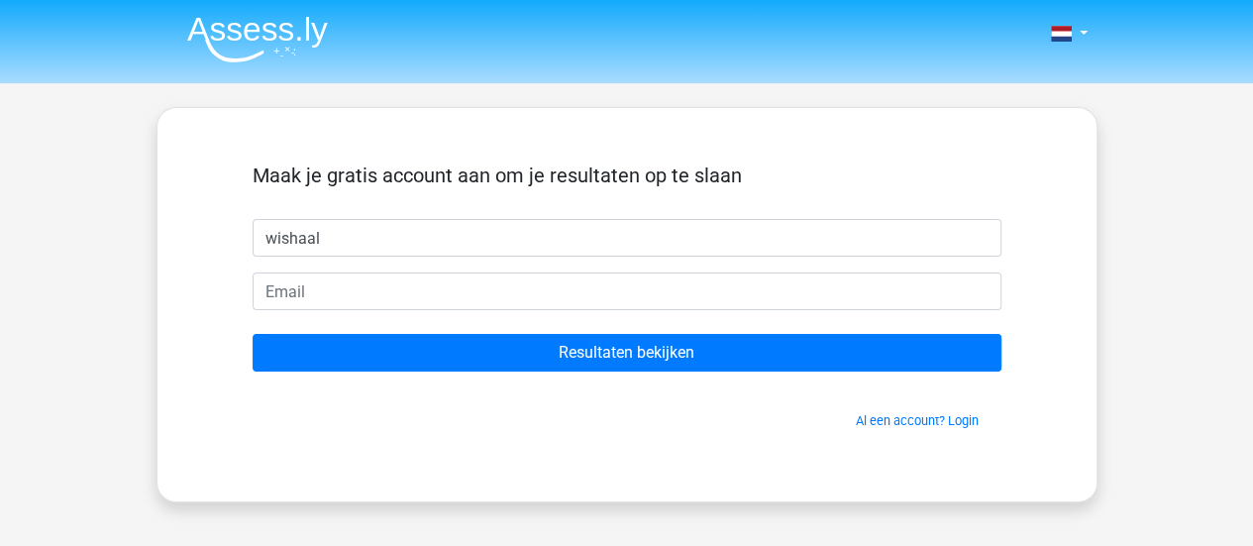
type input "wishaal"
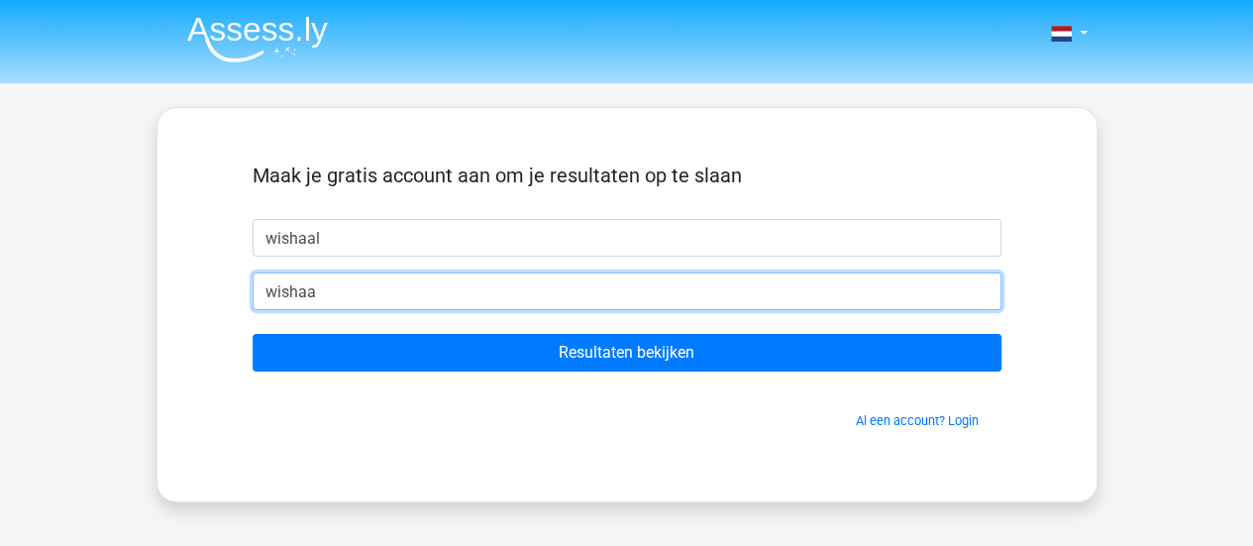
type input "wishaalk@gmail.com"
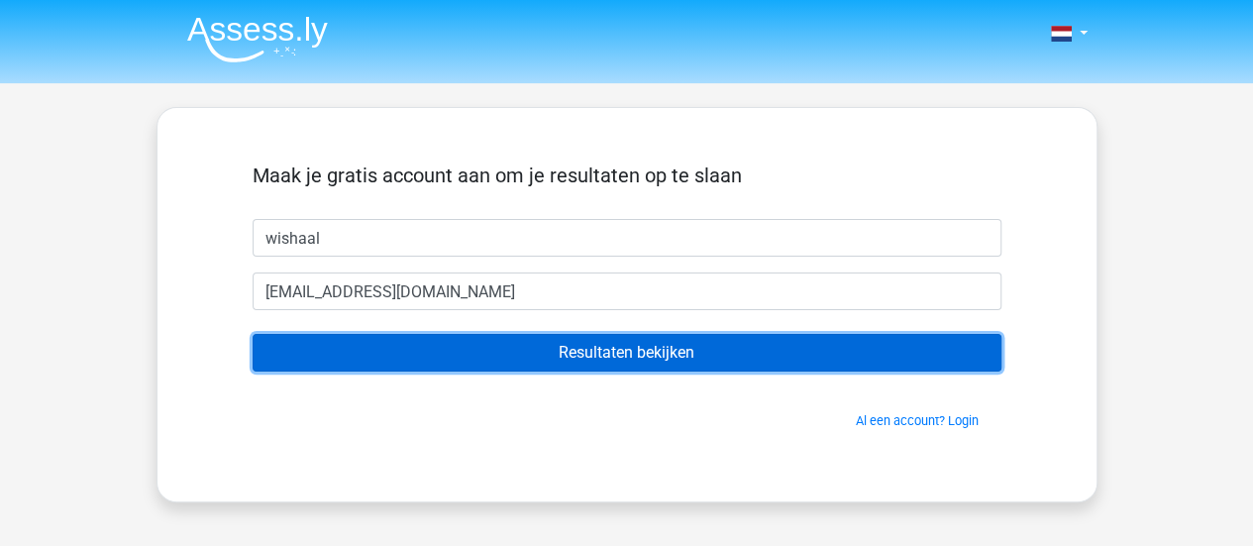
click at [600, 360] on input "Resultaten bekijken" at bounding box center [627, 353] width 749 height 38
